Goal: Task Accomplishment & Management: Use online tool/utility

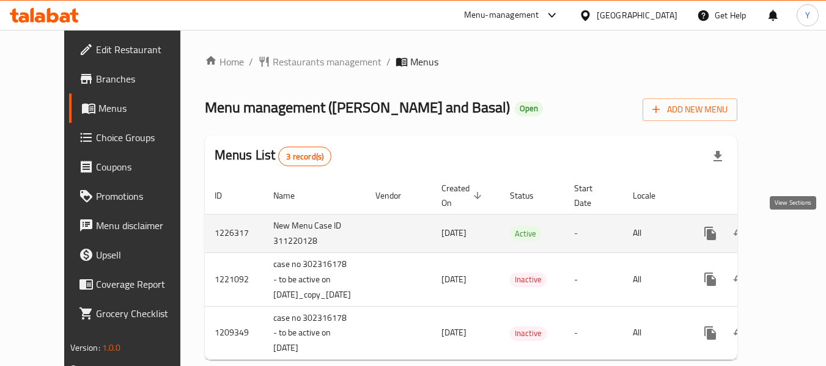
click at [793, 235] on icon "enhanced table" at bounding box center [798, 233] width 11 height 11
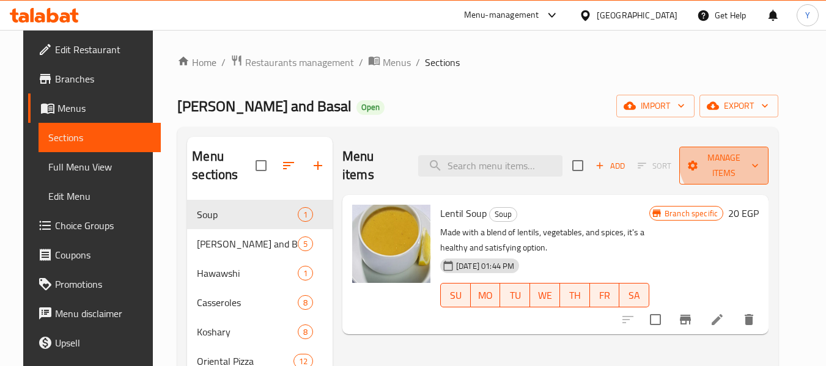
click at [739, 157] on span "Manage items" at bounding box center [724, 165] width 70 height 31
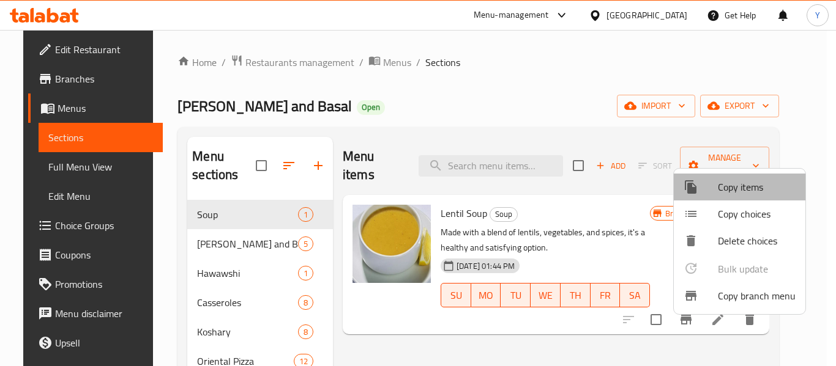
click at [740, 183] on span "Copy items" at bounding box center [756, 187] width 78 height 15
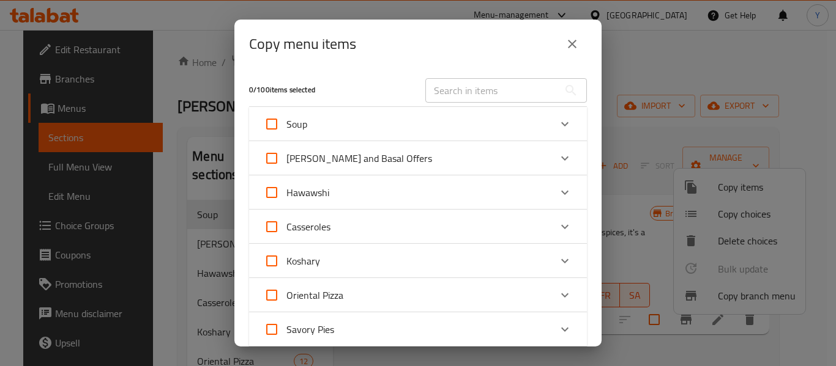
click at [617, 122] on div "Copy menu items 0 / 100 items selected ​ Soup Lentil Soup 20 EGP [PERSON_NAME] …" at bounding box center [418, 183] width 836 height 366
click at [576, 43] on icon "close" at bounding box center [572, 44] width 15 height 15
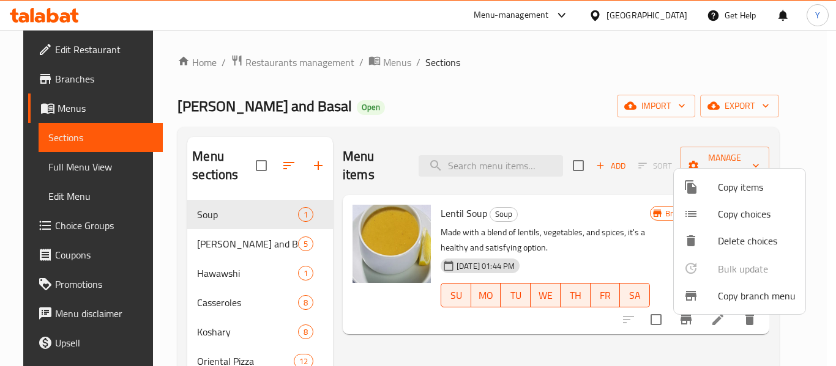
click at [744, 291] on span "Copy branch menu" at bounding box center [756, 296] width 78 height 15
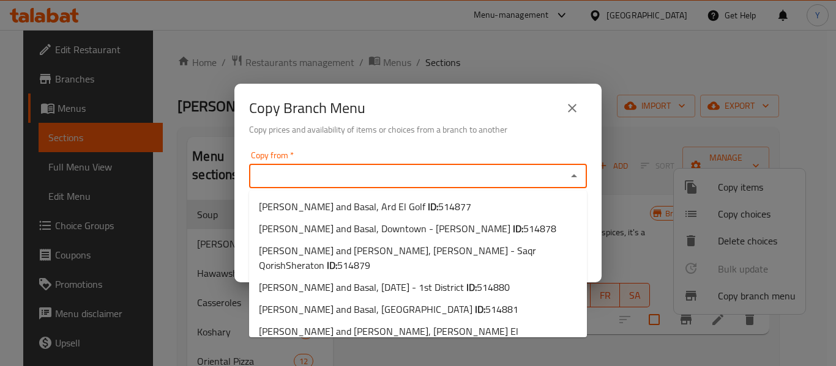
click at [510, 182] on input "Copy from   *" at bounding box center [408, 176] width 310 height 17
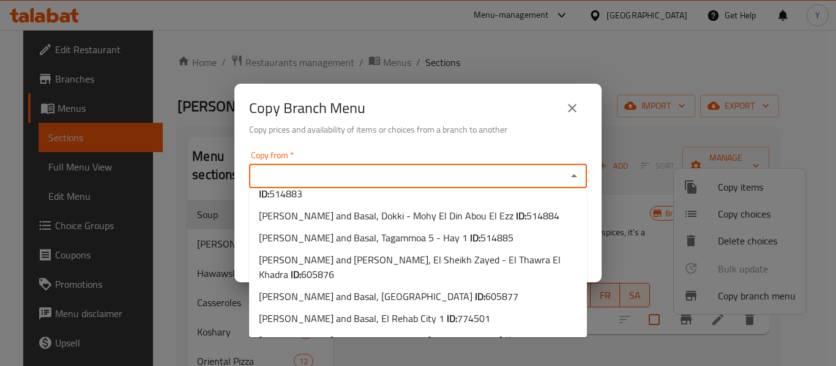
scroll to position [187, 0]
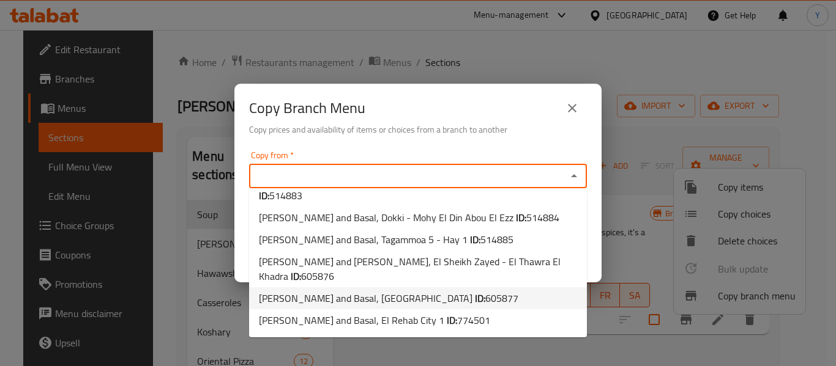
click at [475, 289] on b "ID:" at bounding box center [480, 298] width 10 height 18
type input "[PERSON_NAME] and Basal, [GEOGRAPHIC_DATA]"
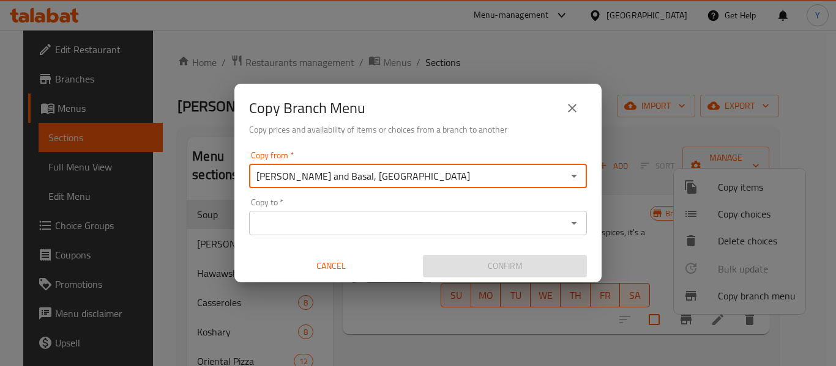
click at [451, 226] on input "Copy to   *" at bounding box center [408, 223] width 310 height 17
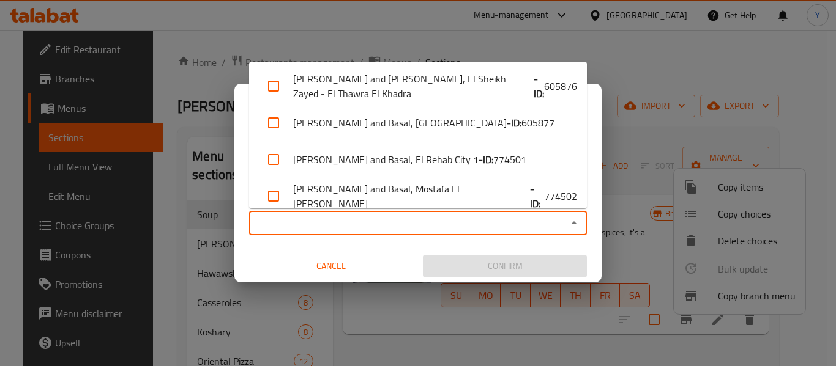
scroll to position [359, 0]
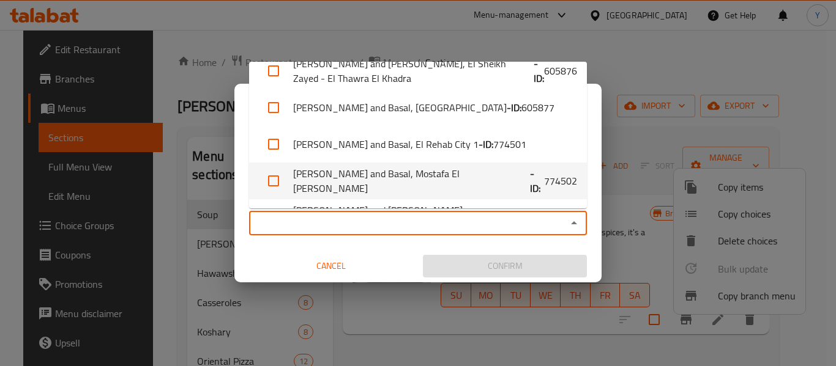
click at [530, 167] on b "- ID:" at bounding box center [537, 180] width 14 height 29
checkbox input "true"
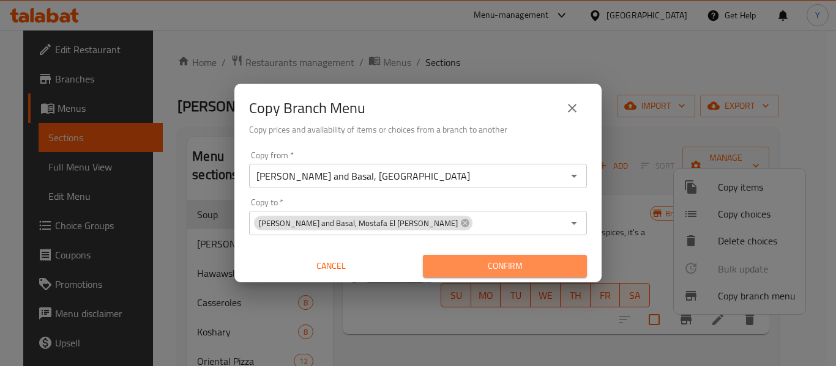
click at [497, 262] on span "Confirm" at bounding box center [504, 266] width 144 height 15
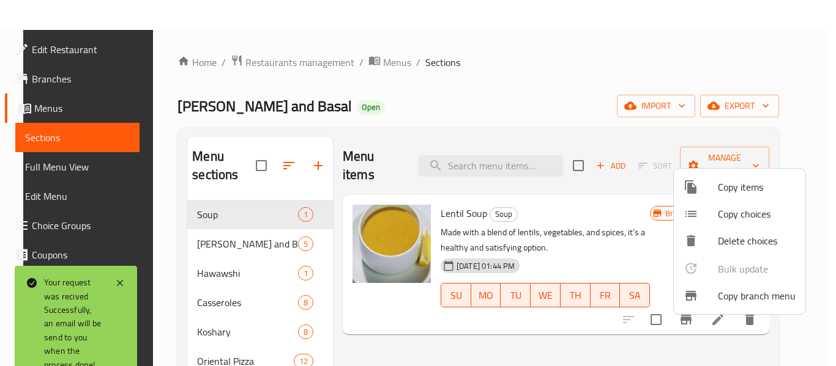
scroll to position [225, 0]
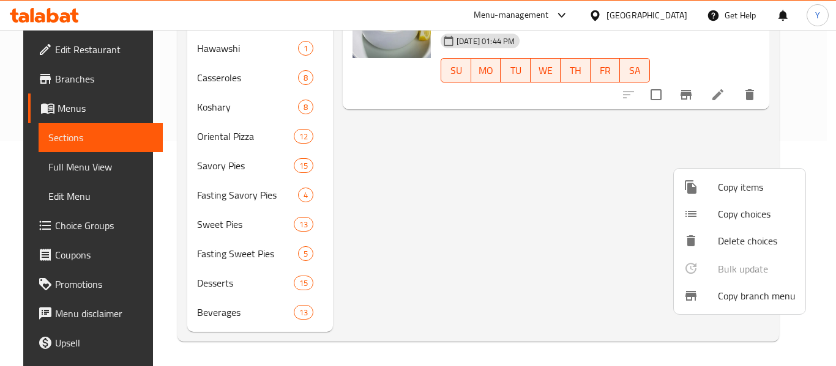
click at [80, 82] on div at bounding box center [418, 183] width 836 height 366
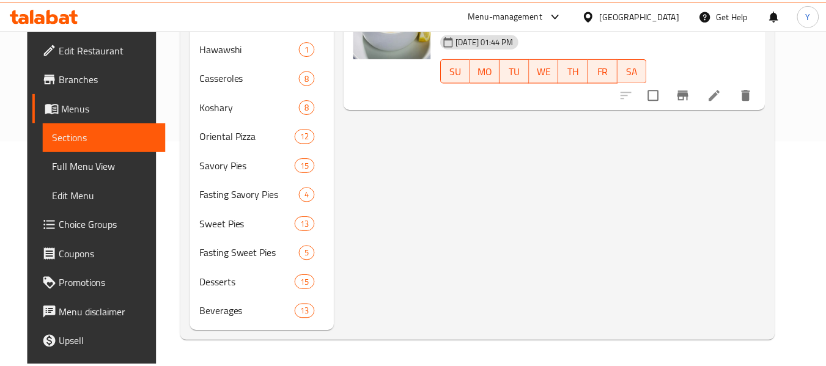
scroll to position [0, 0]
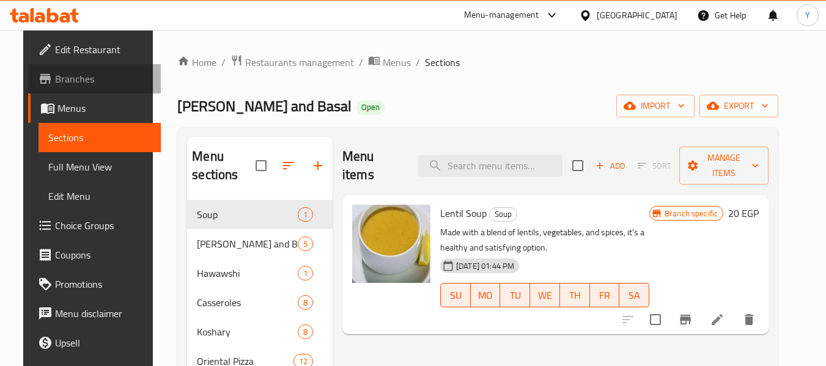
click at [80, 82] on span "Branches" at bounding box center [103, 79] width 97 height 15
